Goal: Obtain resource: Download file/media

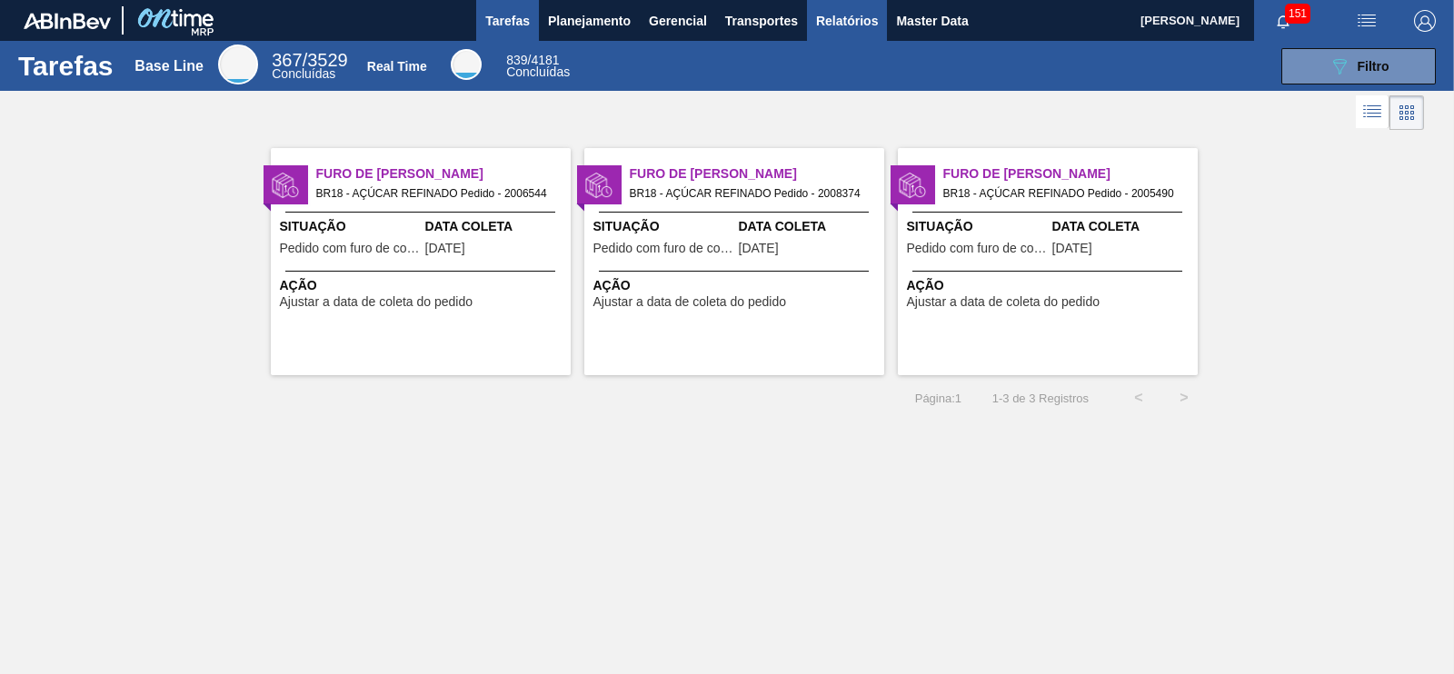
click at [860, 28] on span "Relatórios" at bounding box center [847, 21] width 62 height 22
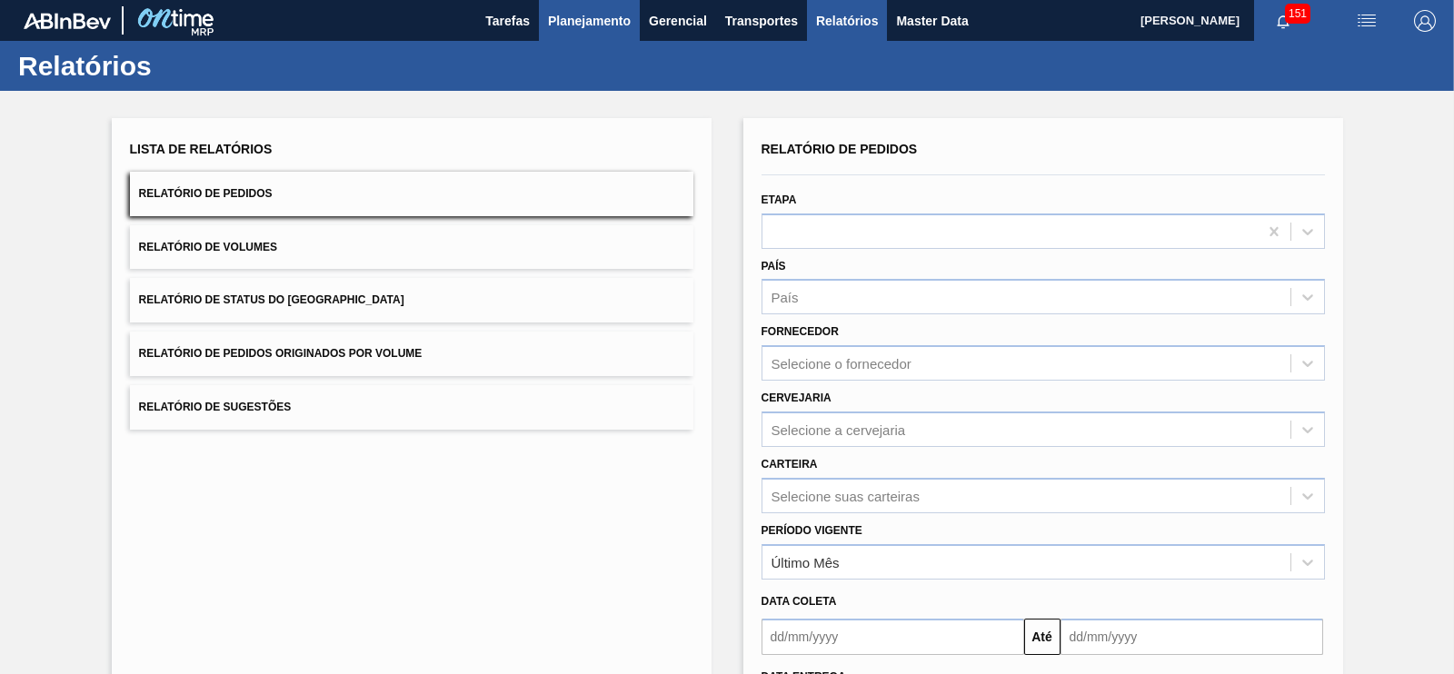
click at [571, 20] on span "Planejamento" at bounding box center [589, 21] width 83 height 22
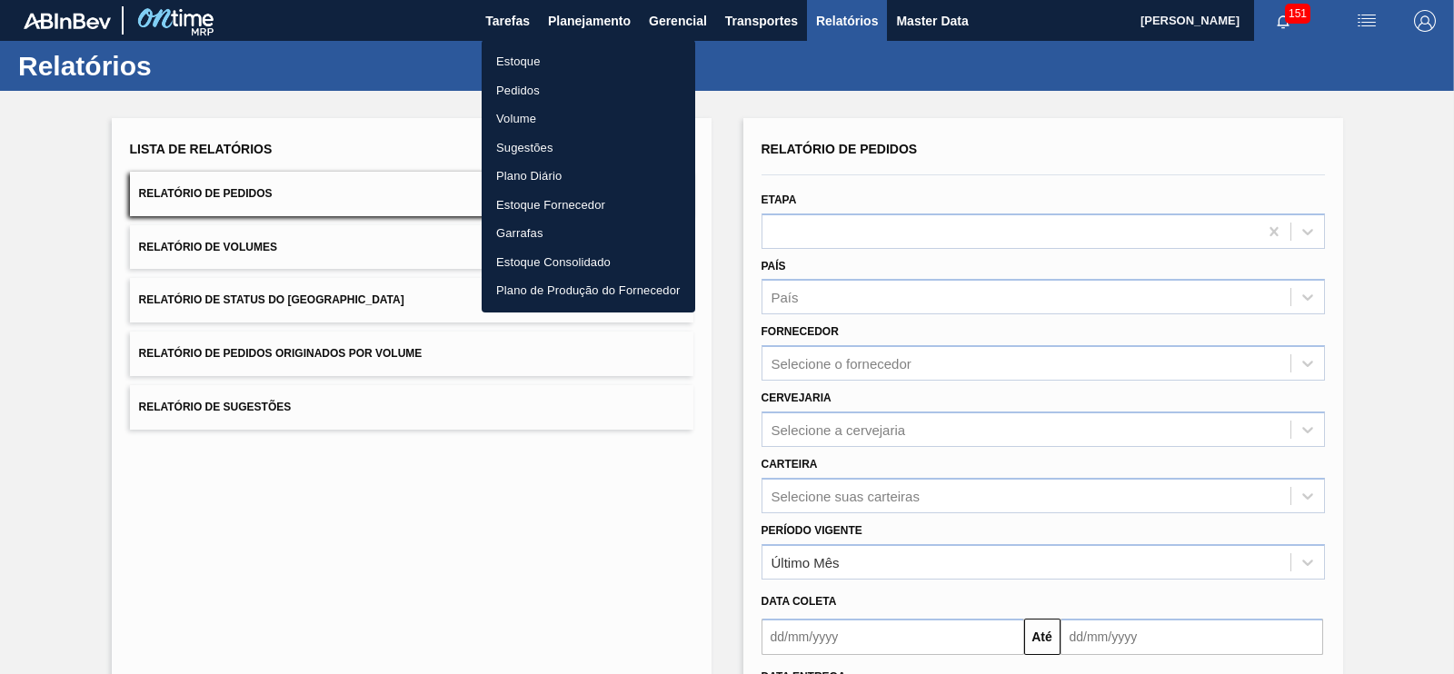
click at [514, 61] on li "Estoque" at bounding box center [589, 61] width 214 height 29
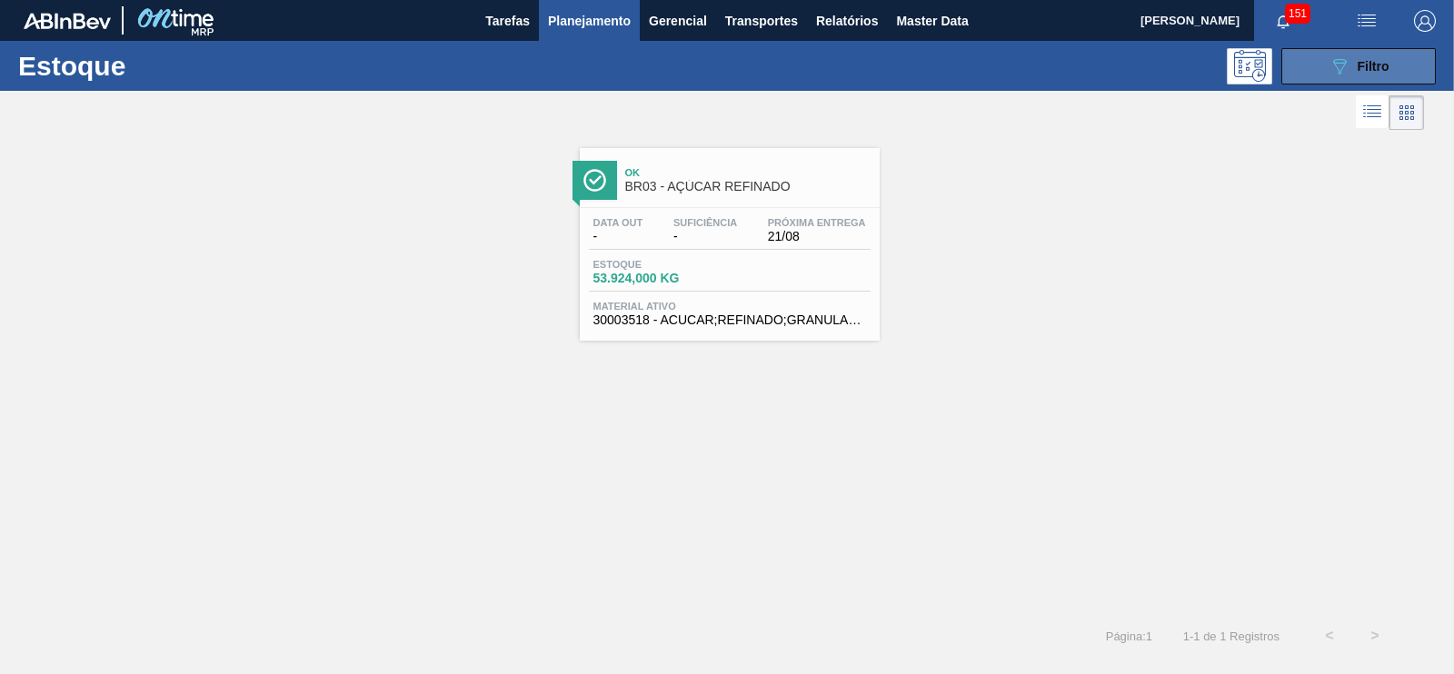
click at [1361, 65] on span "Filtro" at bounding box center [1374, 66] width 32 height 15
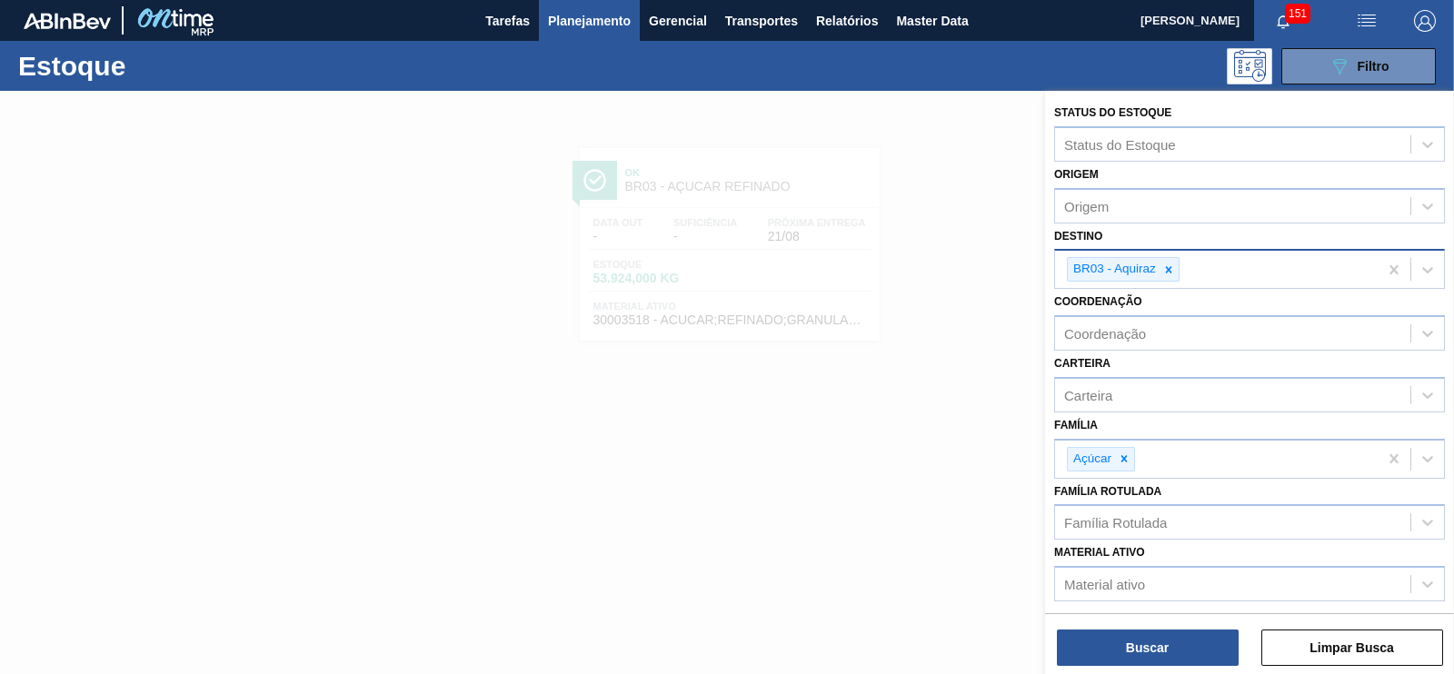
click at [1171, 270] on icon at bounding box center [1169, 270] width 13 height 13
type input "aq"
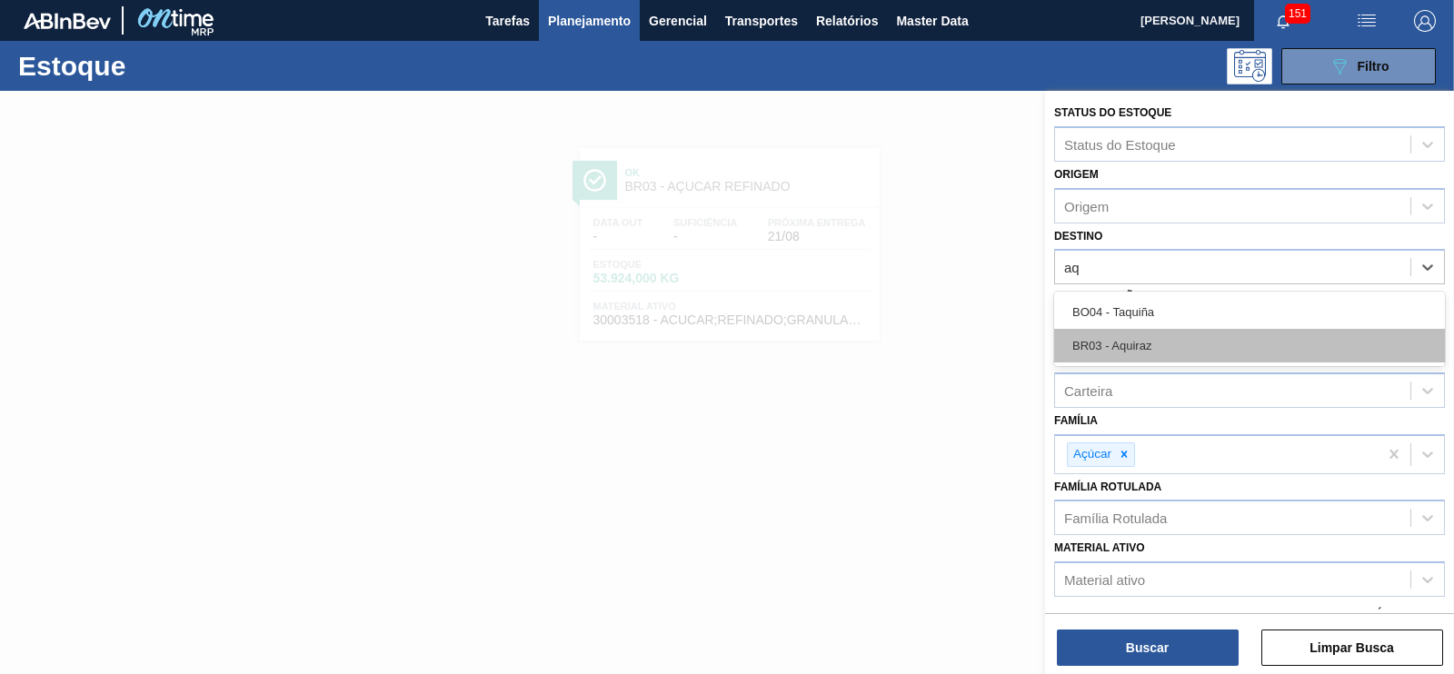
click at [1118, 344] on div "BR03 - Aquiraz" at bounding box center [1249, 346] width 391 height 34
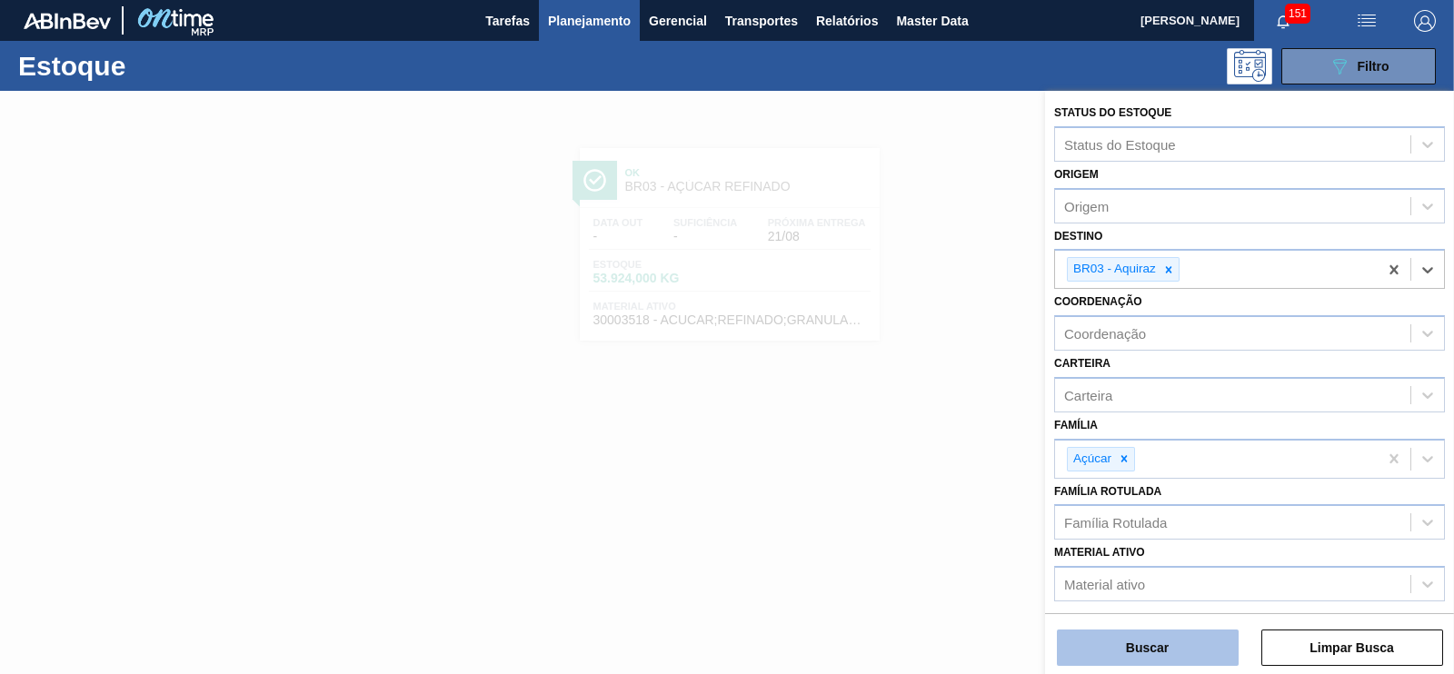
click at [1159, 646] on button "Buscar" at bounding box center [1148, 648] width 182 height 36
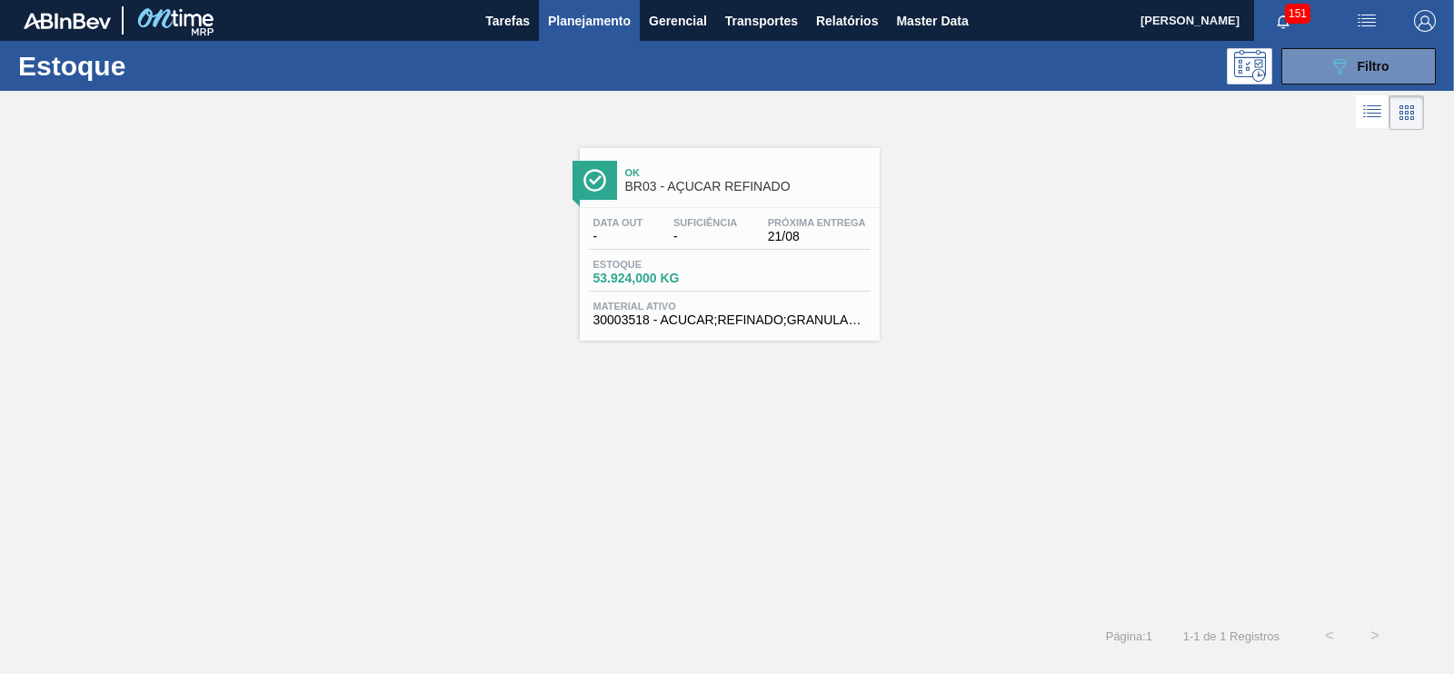
click at [628, 259] on span "Estoque" at bounding box center [657, 264] width 127 height 11
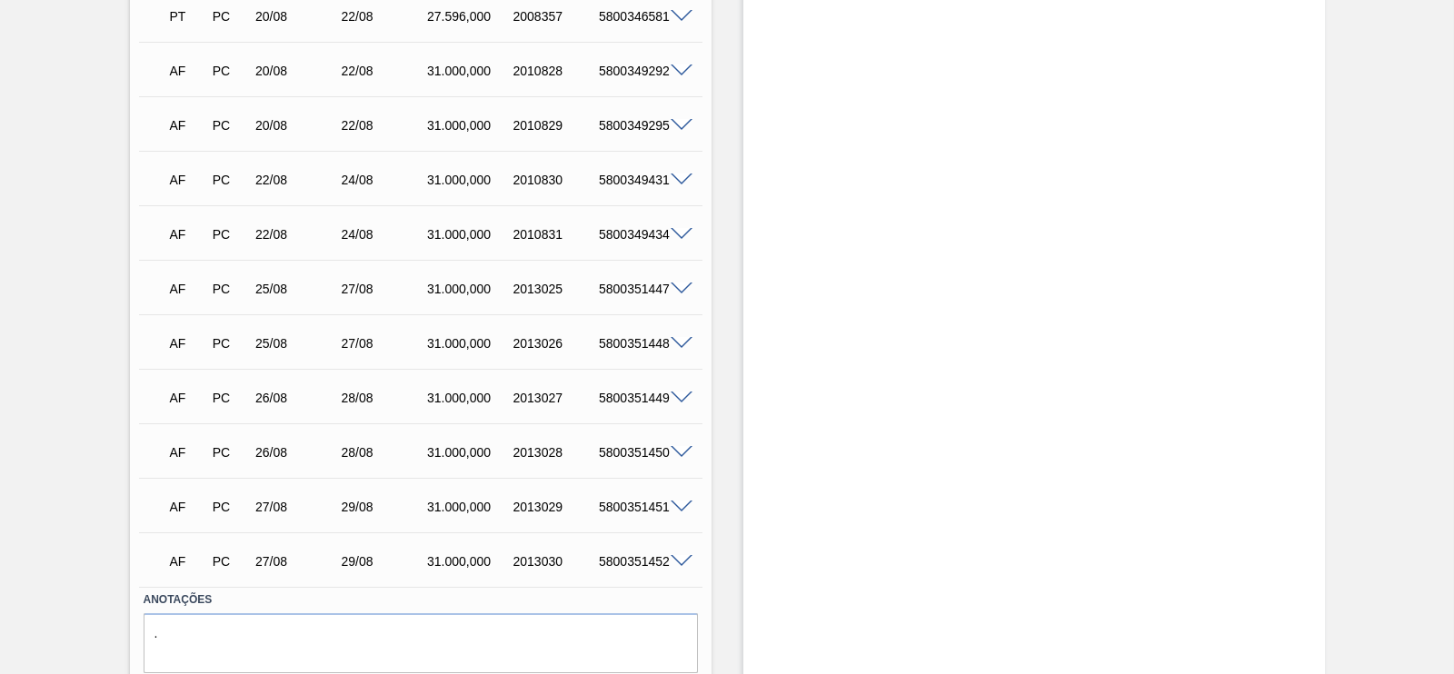
scroll to position [716, 0]
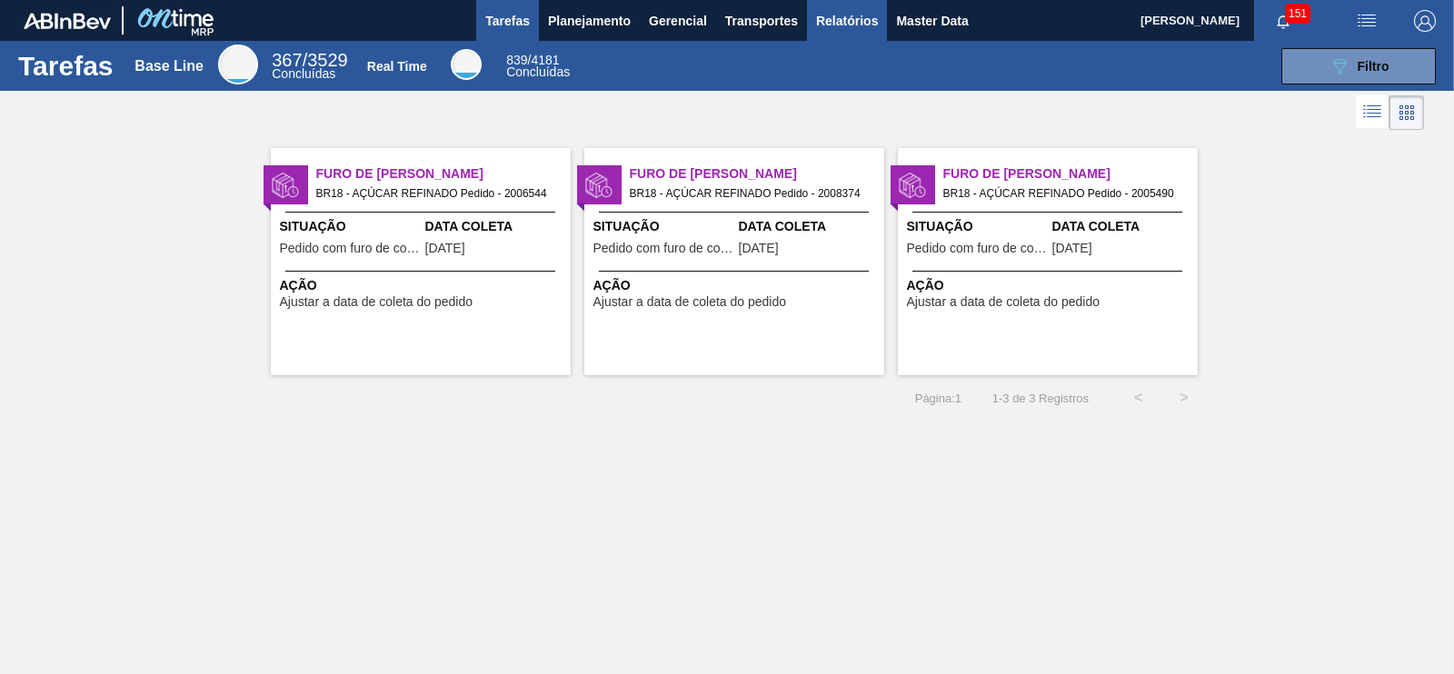
click at [856, 15] on span "Relatórios" at bounding box center [847, 21] width 62 height 22
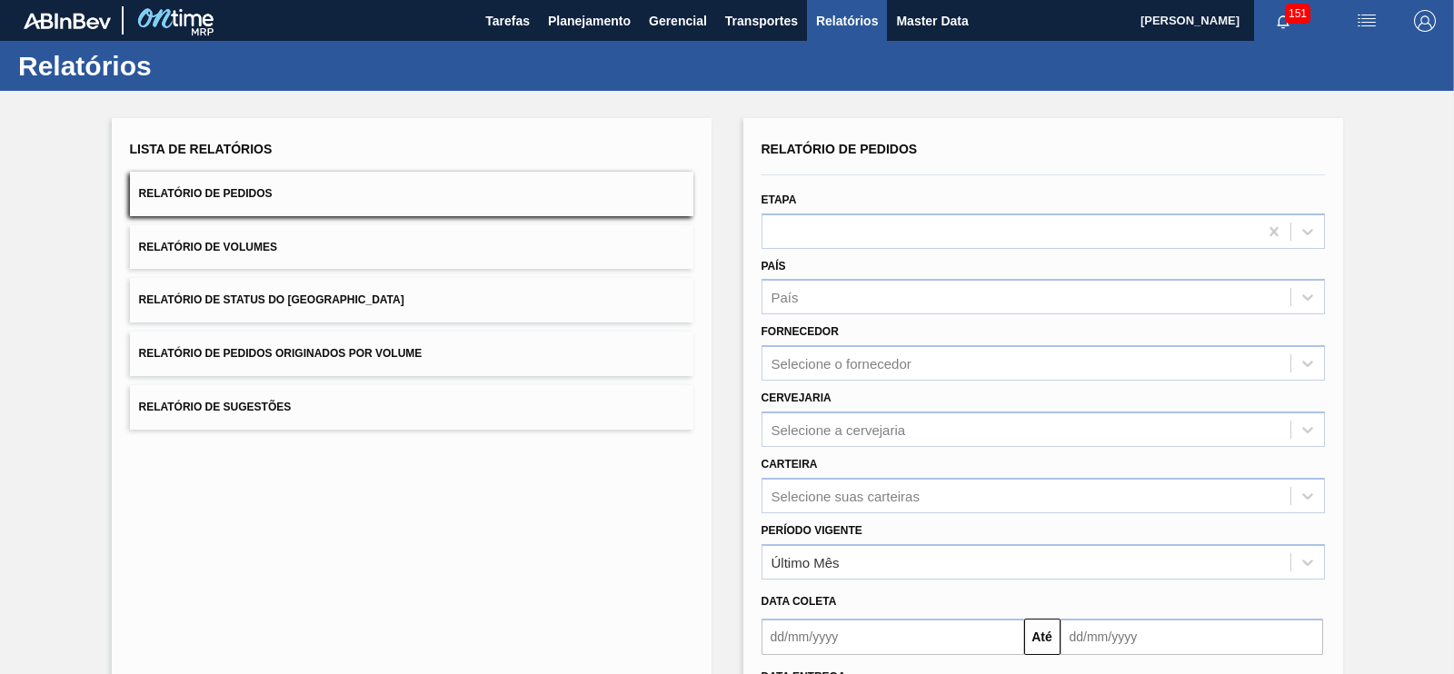
click at [445, 369] on button "Relatório de Pedidos Originados por Volume" at bounding box center [412, 354] width 564 height 45
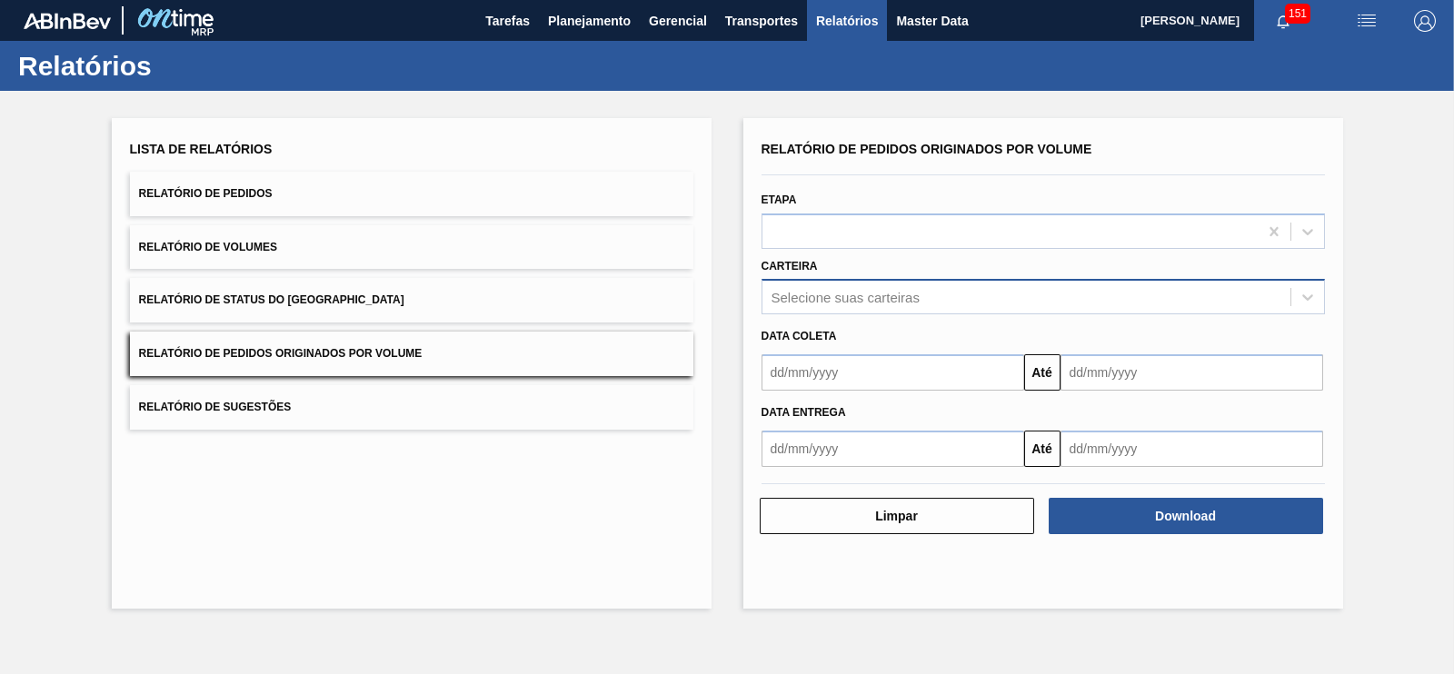
click at [787, 302] on div "Selecione suas carteiras" at bounding box center [846, 297] width 148 height 15
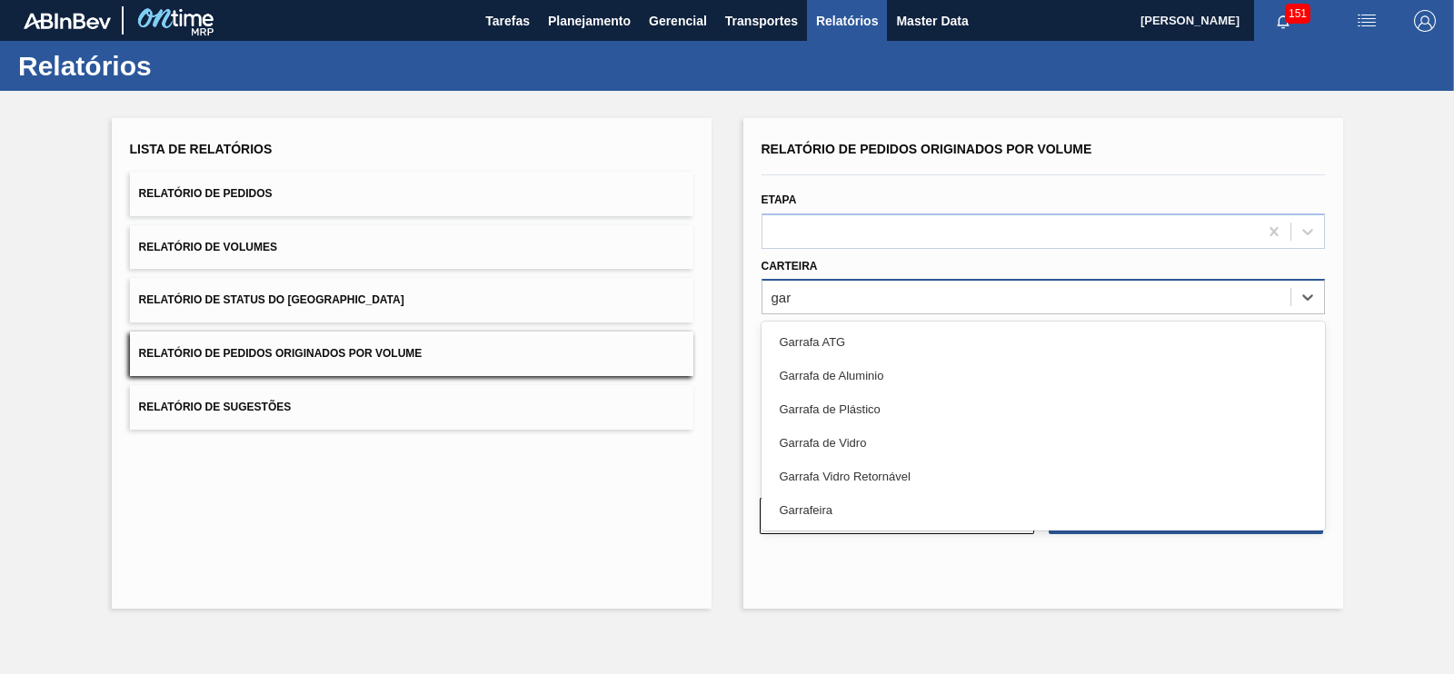
type input "garr"
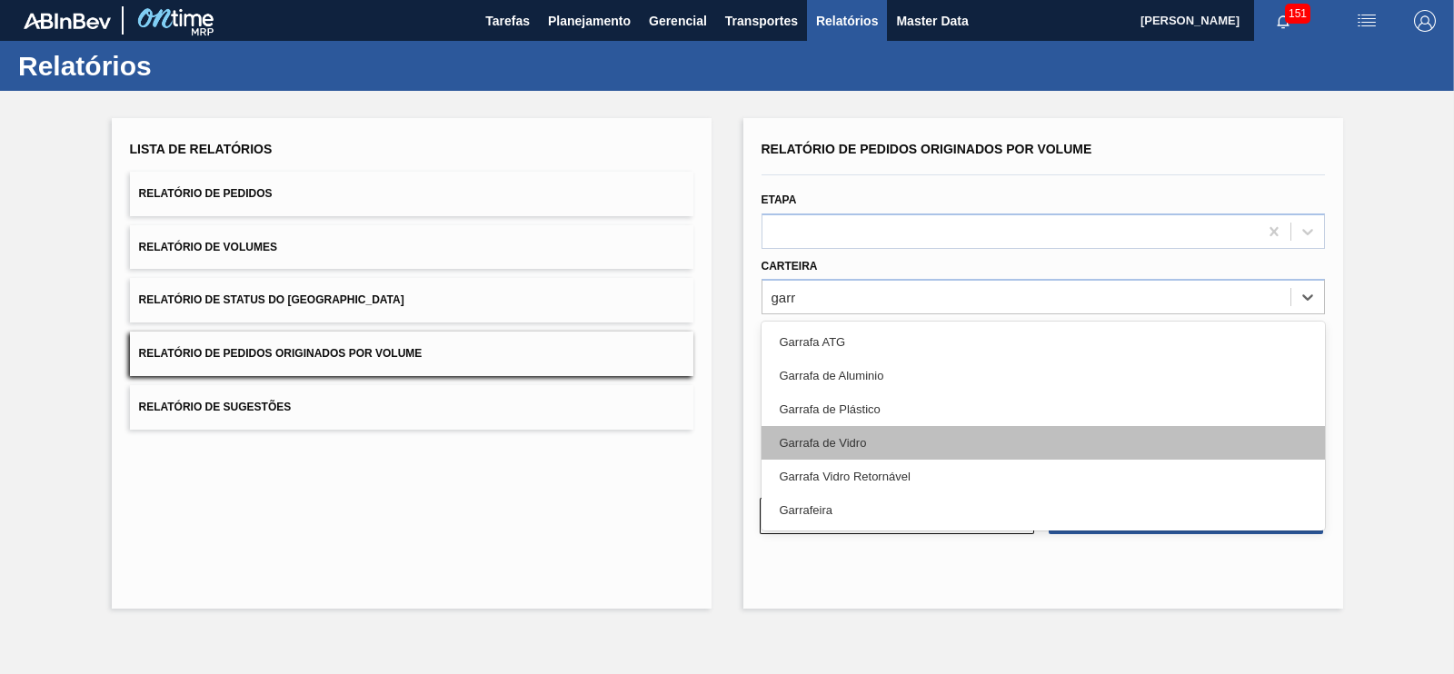
click at [841, 443] on div "Garrafa de Vidro" at bounding box center [1044, 443] width 564 height 34
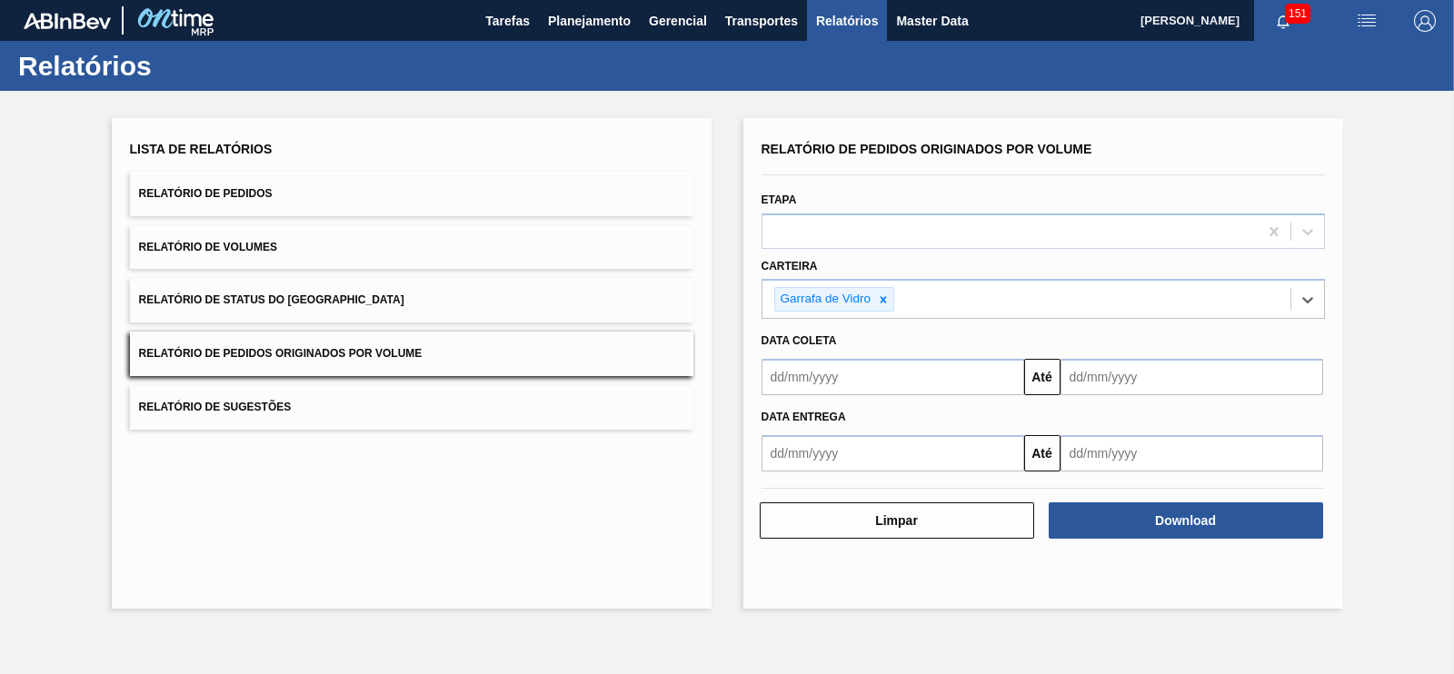
click at [856, 378] on input "text" at bounding box center [893, 377] width 263 height 36
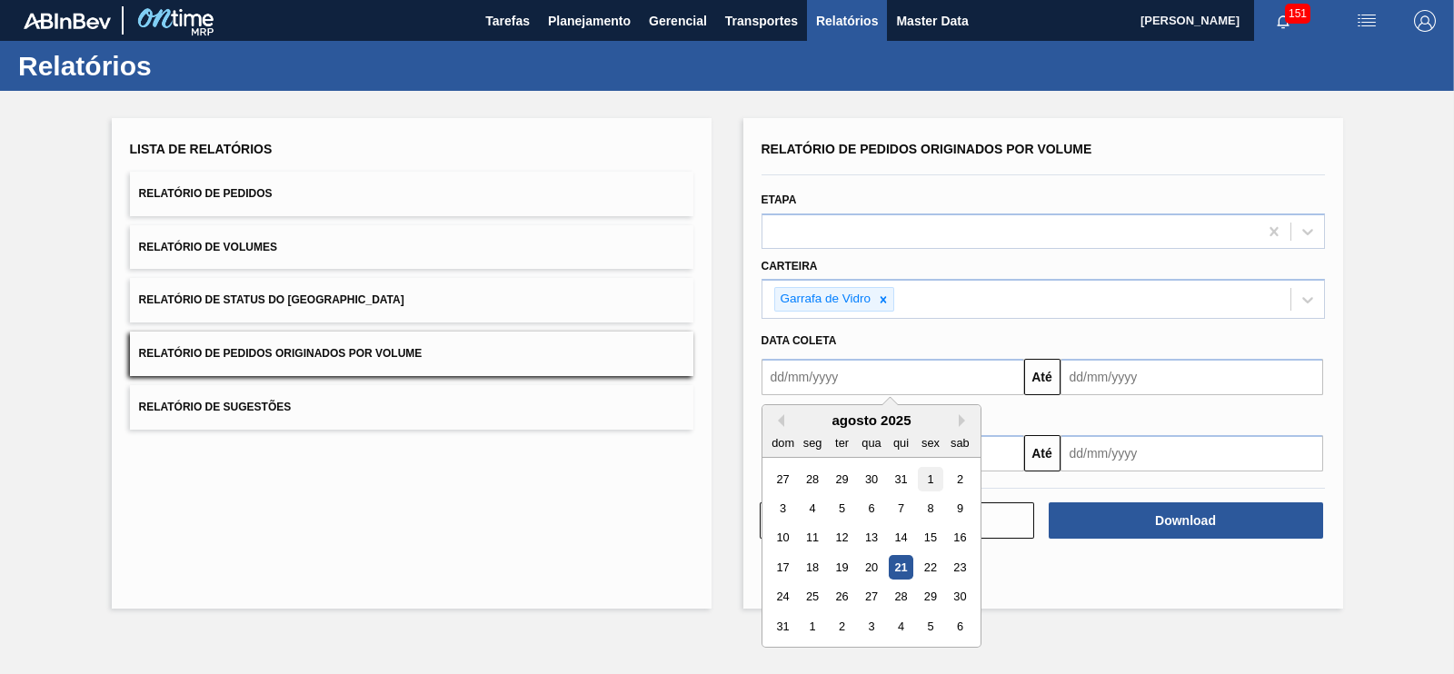
click at [927, 478] on div "1" at bounding box center [930, 479] width 25 height 25
type input "01/08/2025"
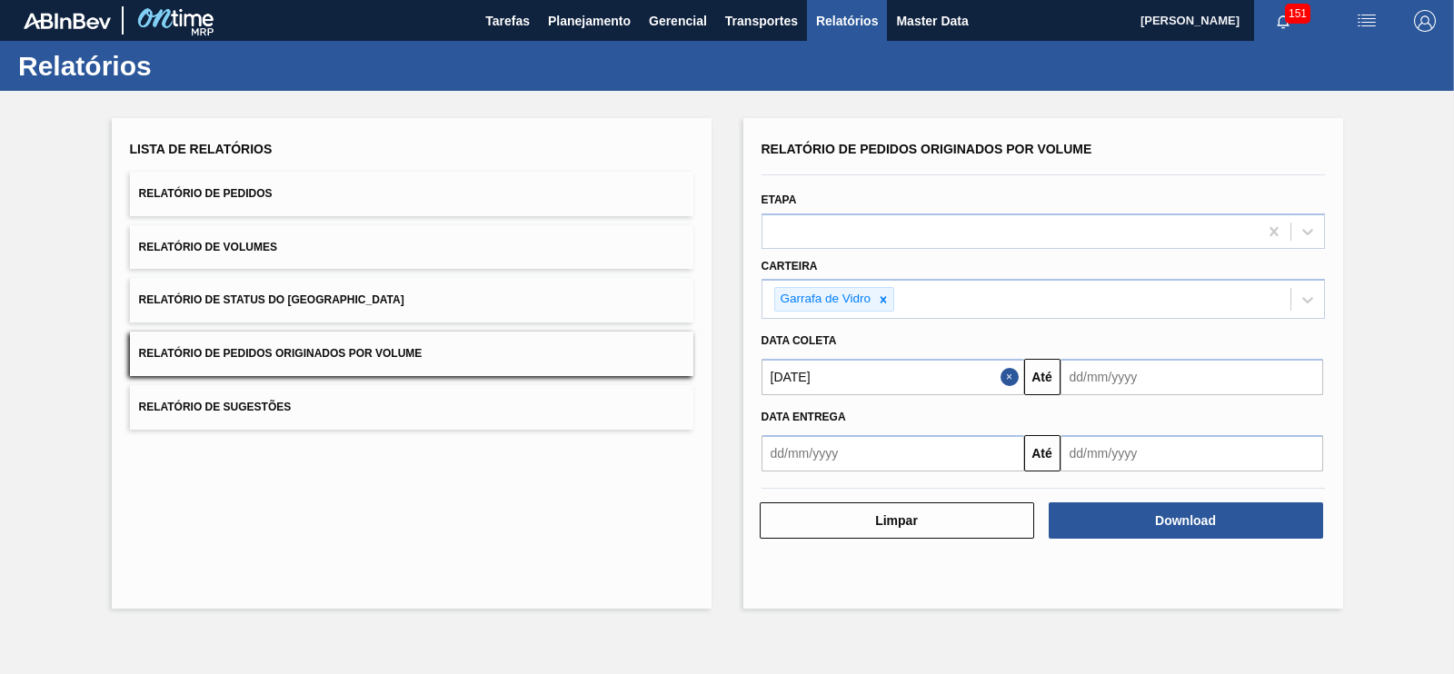
click at [1086, 391] on input "text" at bounding box center [1192, 377] width 263 height 36
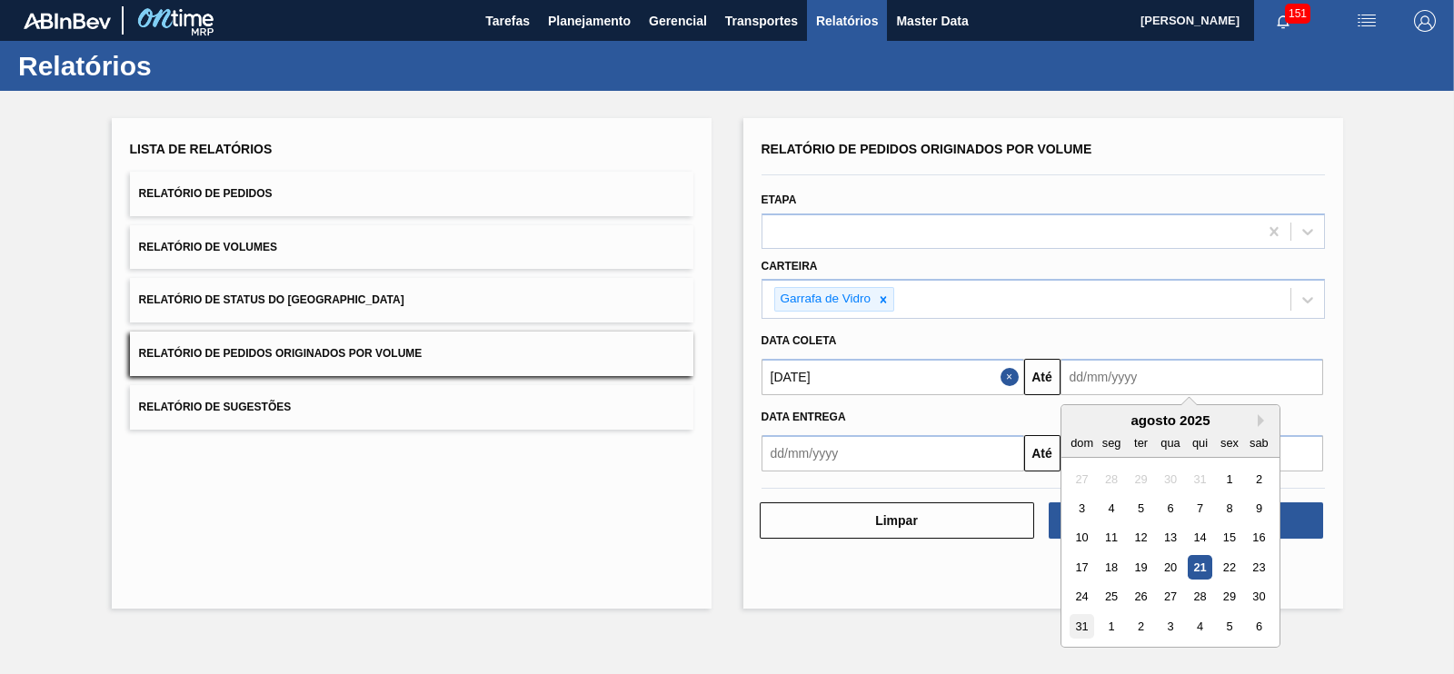
click at [1082, 626] on div "31" at bounding box center [1082, 626] width 25 height 25
type input "31/08/2025"
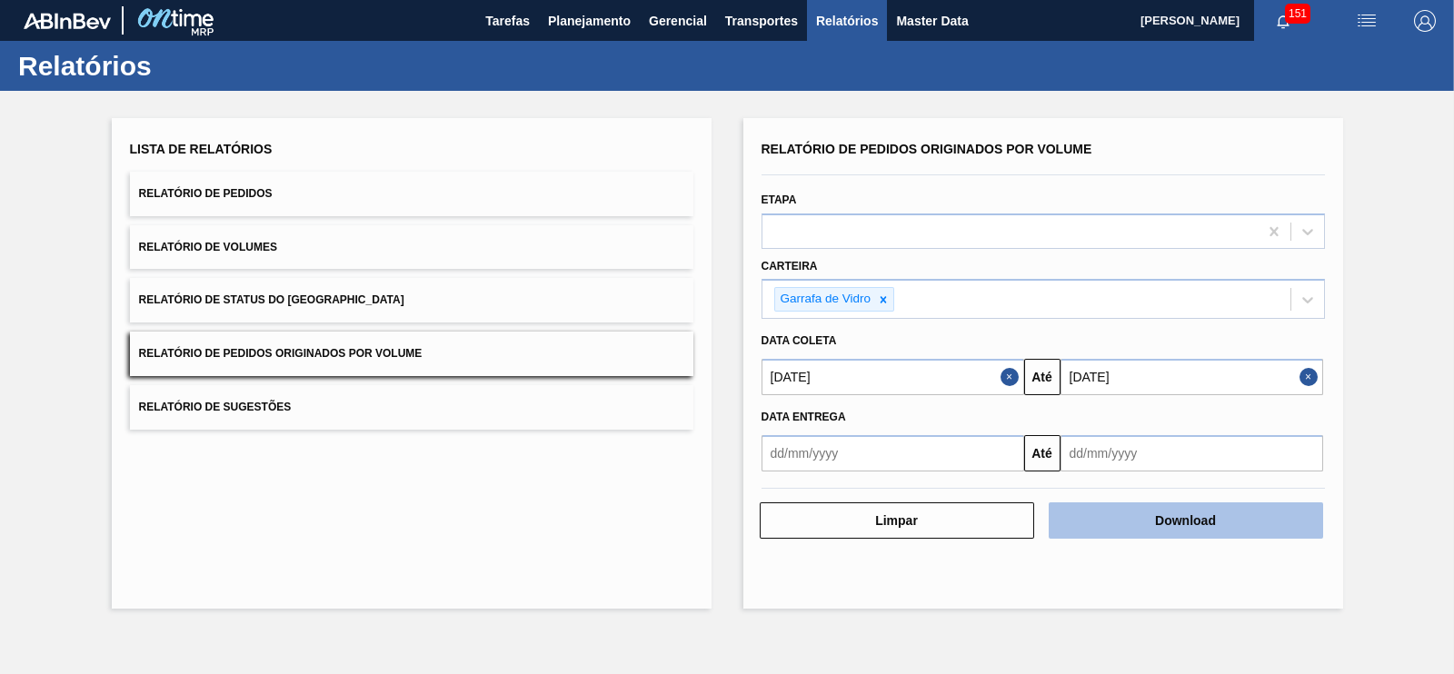
click at [1139, 524] on button "Download" at bounding box center [1186, 521] width 275 height 36
